Goal: Find specific page/section: Find specific page/section

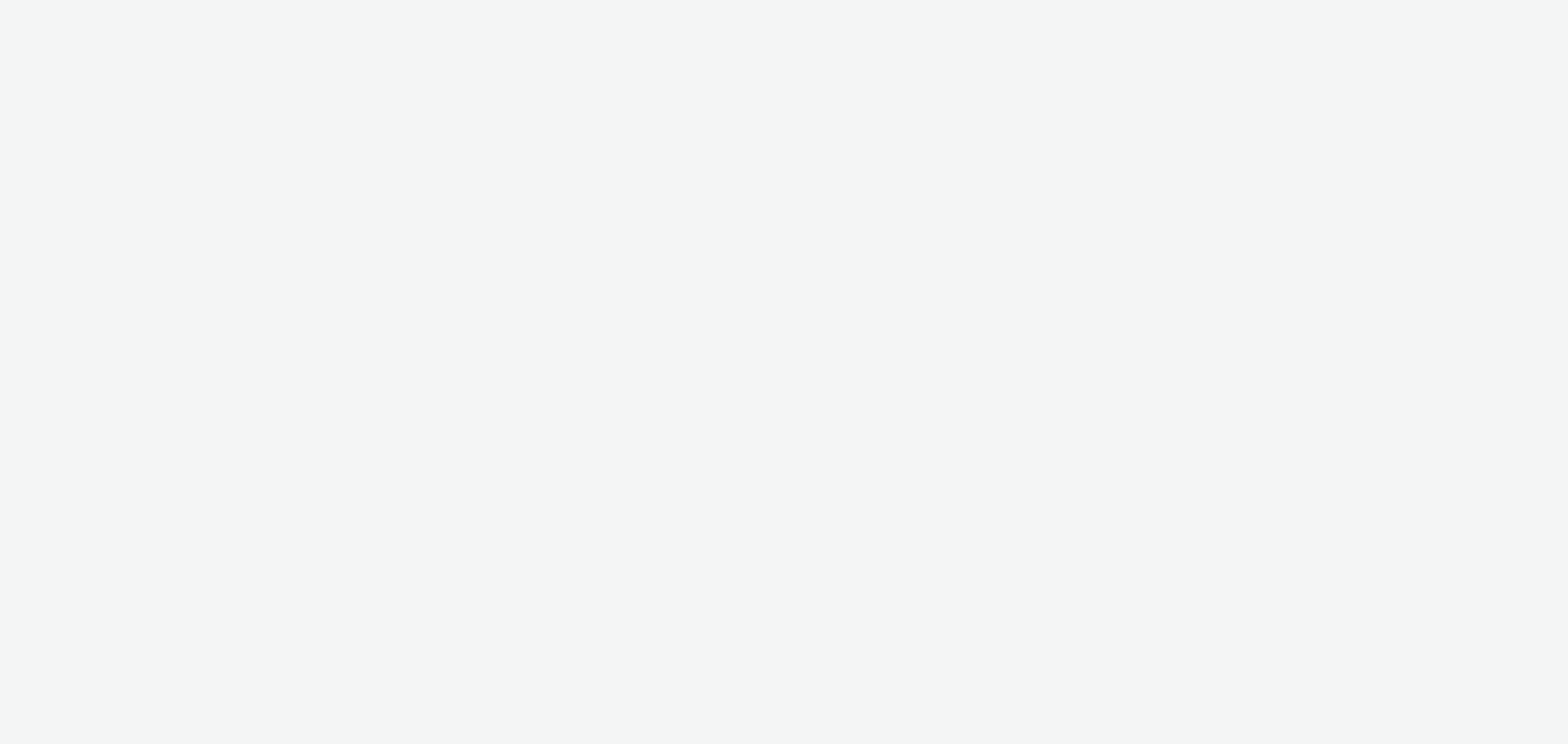
select select "cff8590b-41ac-41ea-8cbb-9853a913f89b"
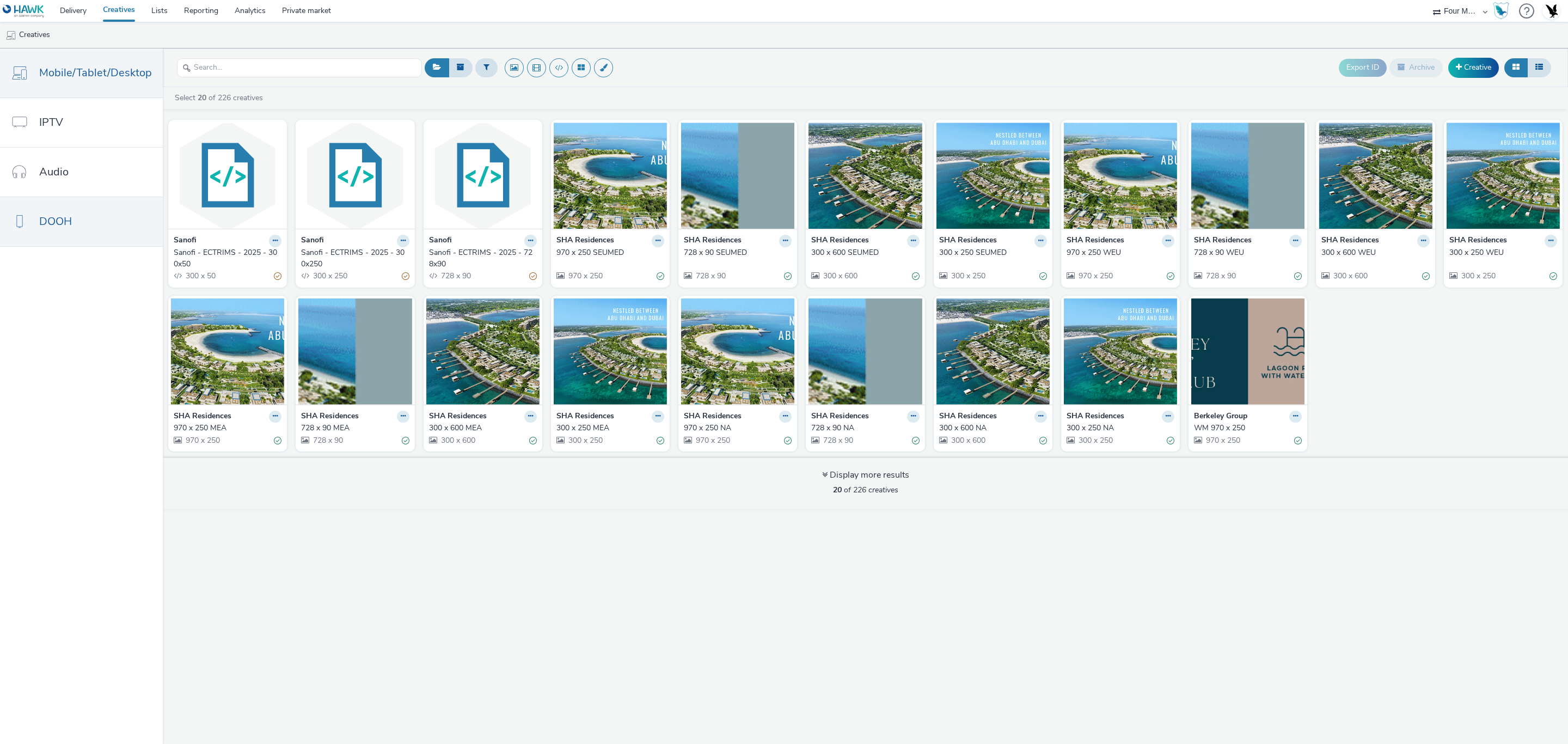
click at [121, 216] on link "DOOH" at bounding box center [81, 222] width 163 height 49
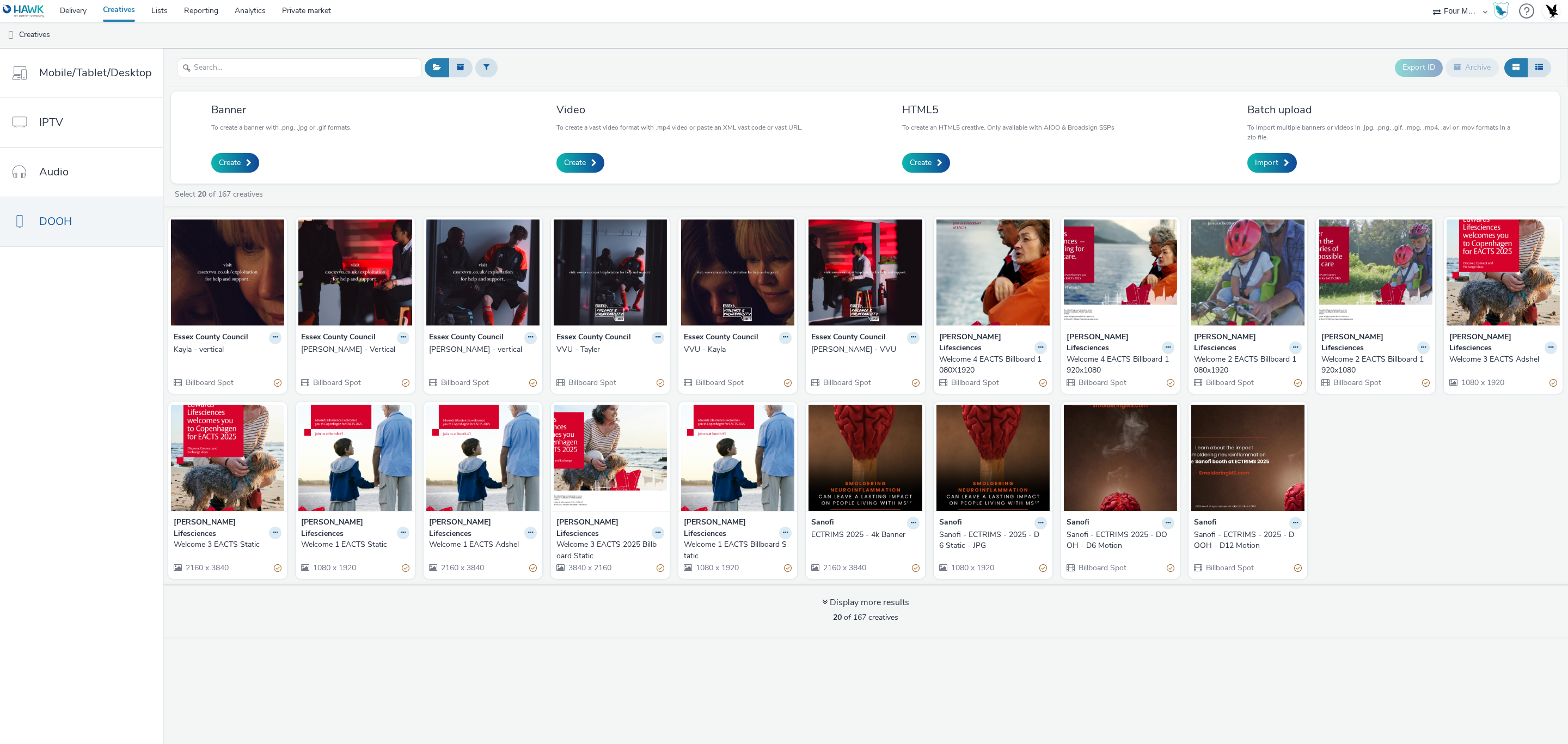
click at [853, 347] on div "[PERSON_NAME] - VVU" at bounding box center [863, 349] width 104 height 11
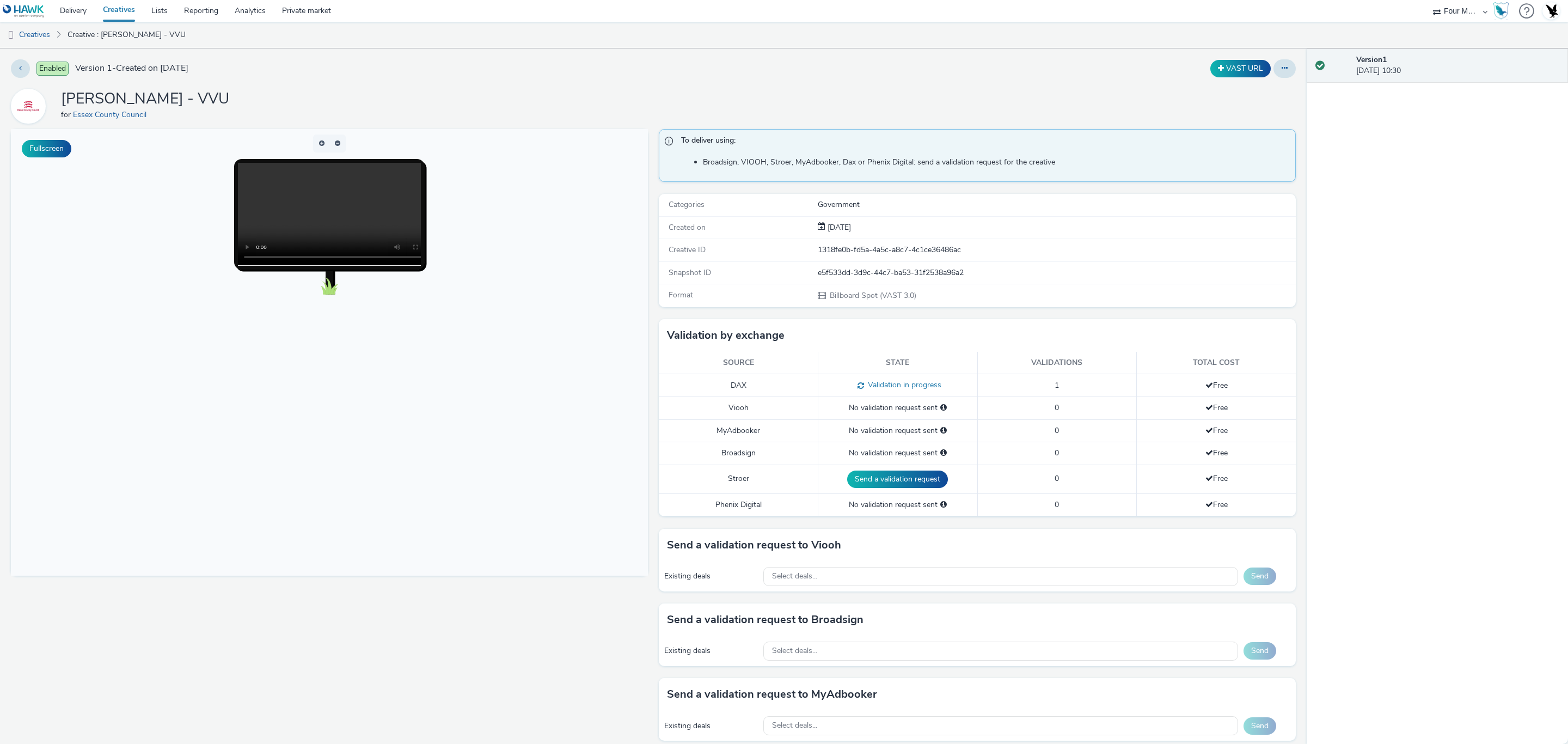
click at [46, 19] on link at bounding box center [26, 11] width 52 height 22
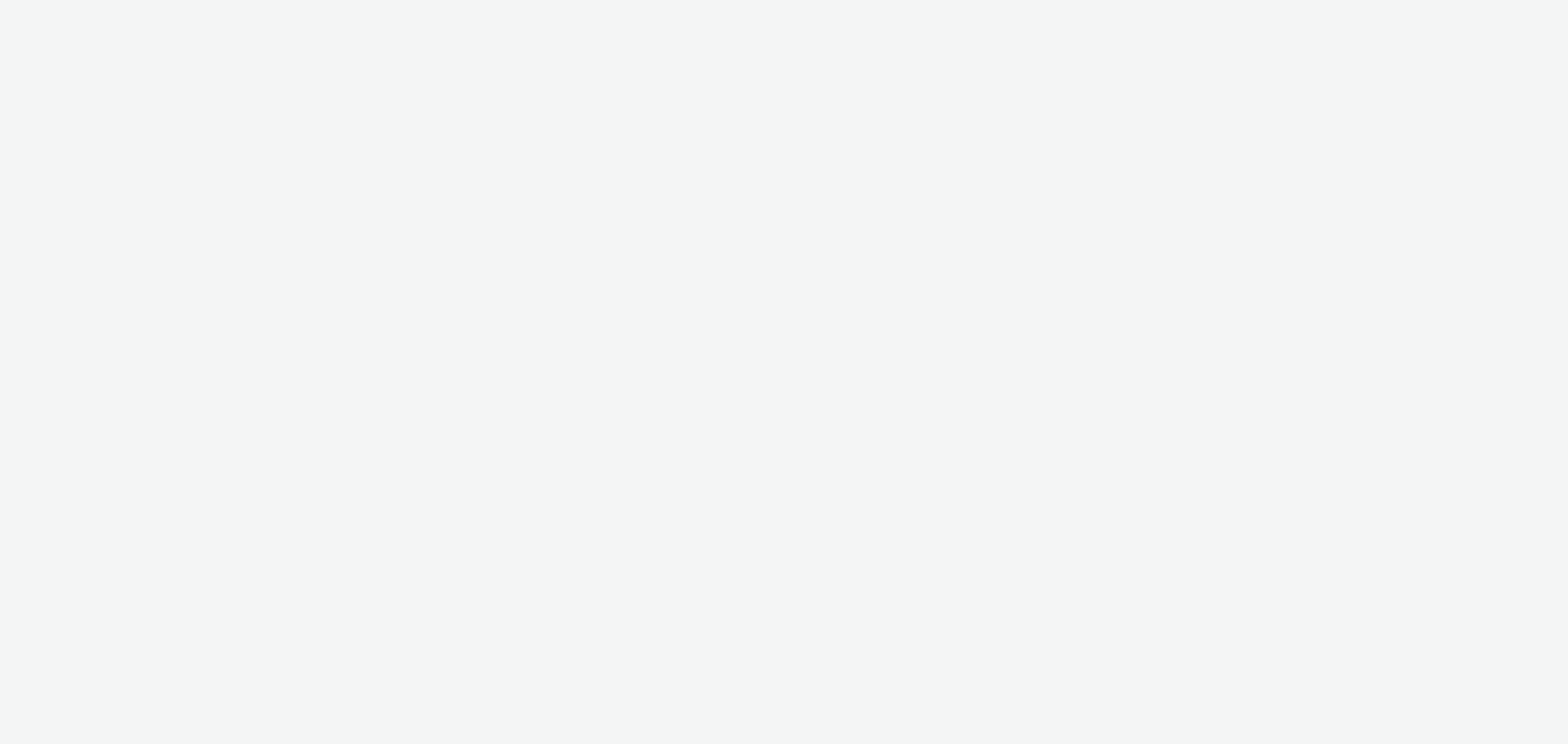
select select "cff8590b-41ac-41ea-8cbb-9853a913f89b"
